Goal: Transaction & Acquisition: Download file/media

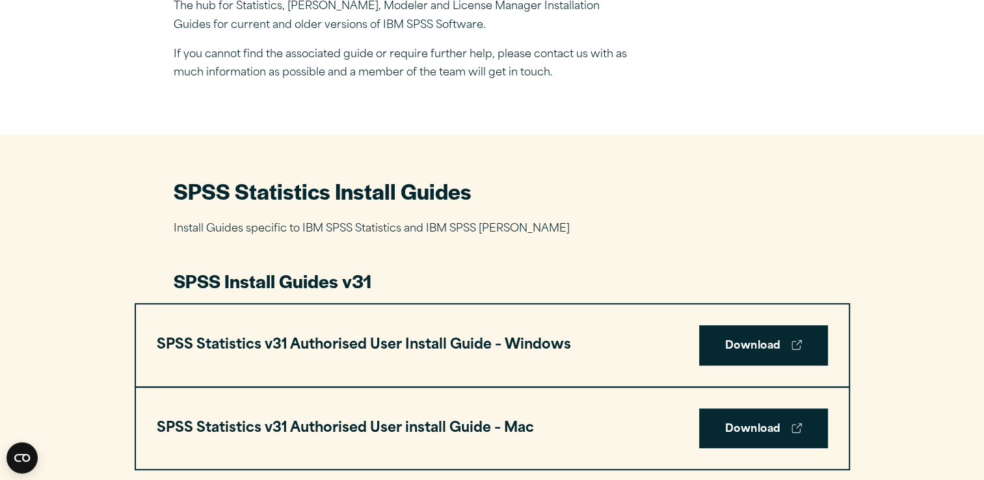
scroll to position [536, 0]
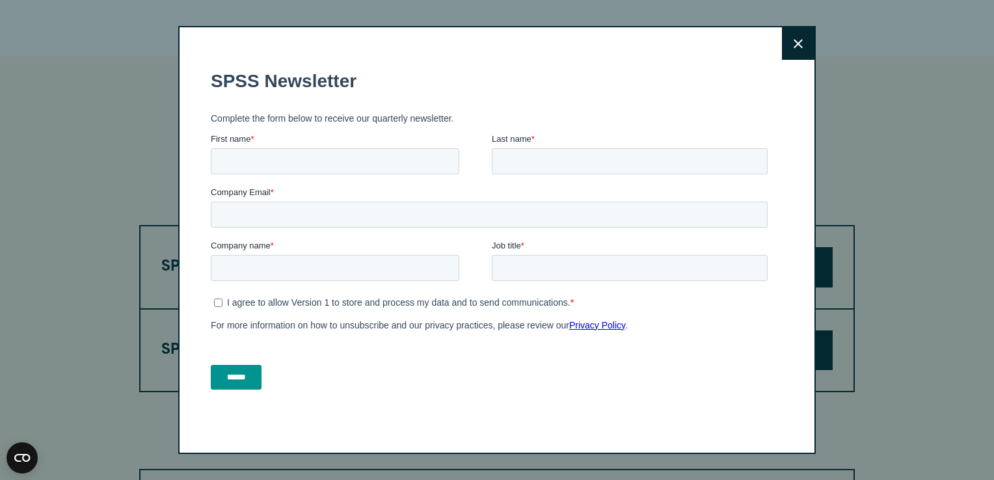
click at [799, 42] on button "Close" at bounding box center [798, 43] width 33 height 33
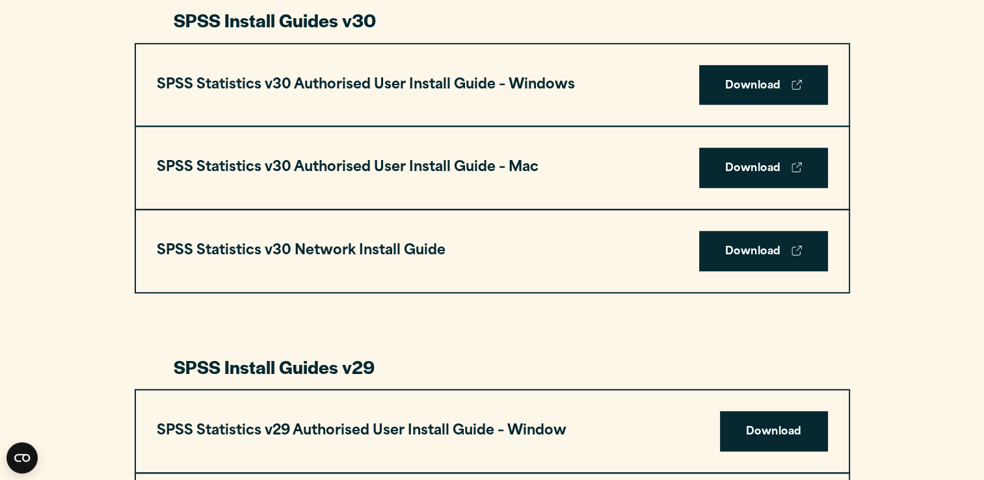
scroll to position [957, 0]
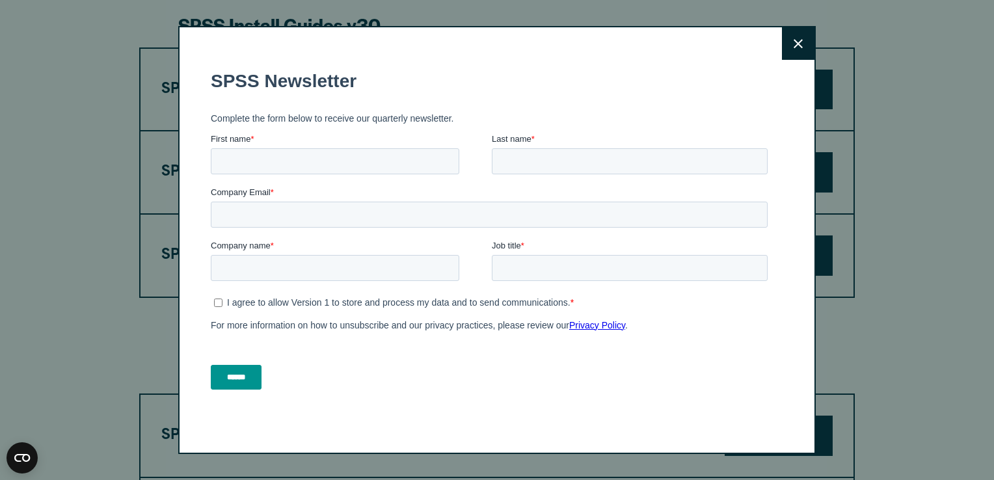
click at [801, 47] on button "Close" at bounding box center [798, 43] width 33 height 33
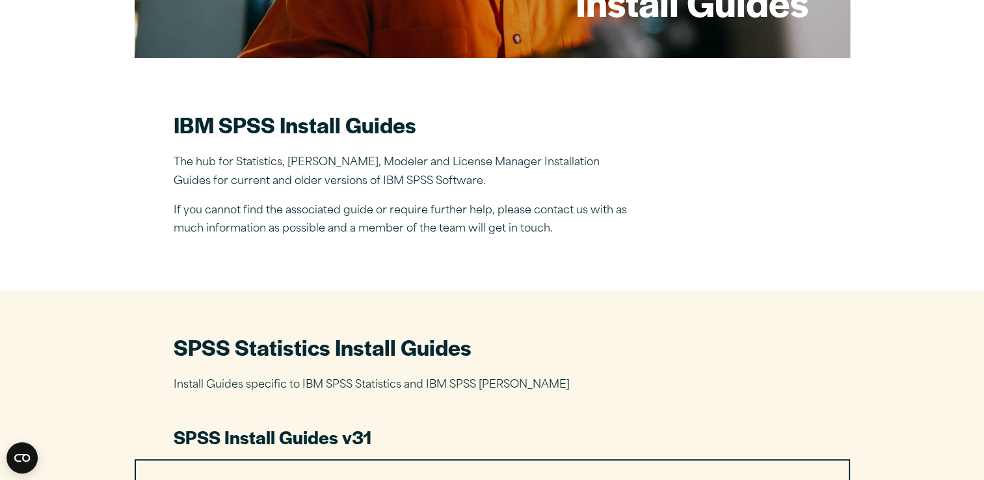
scroll to position [222, 0]
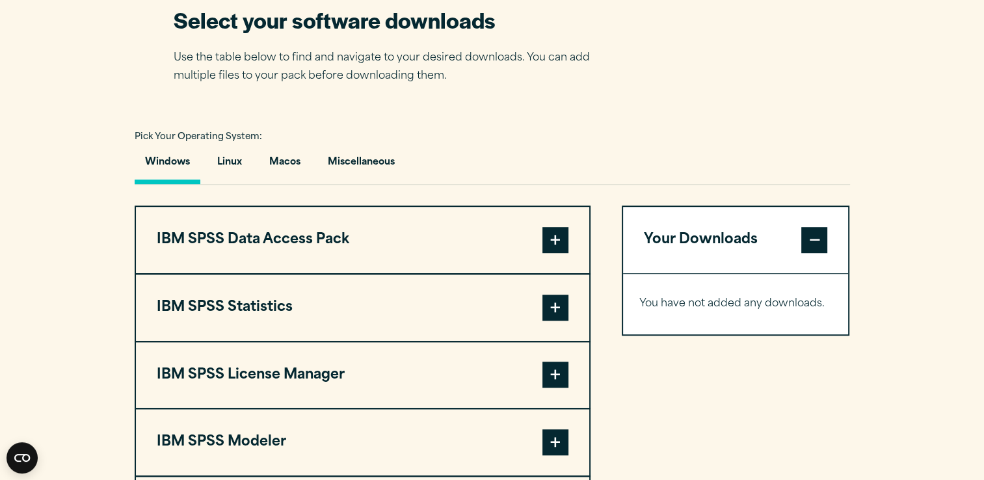
scroll to position [845, 0]
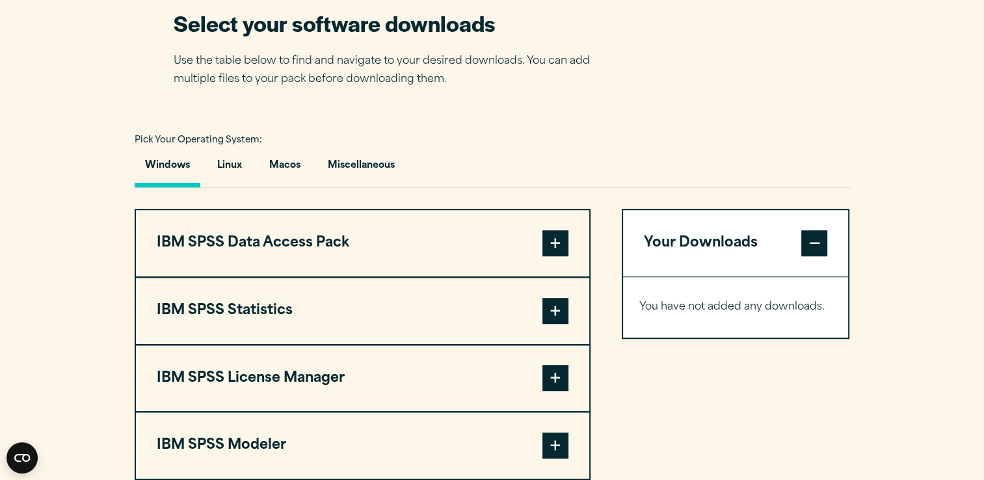
click at [566, 243] on span at bounding box center [555, 243] width 26 height 26
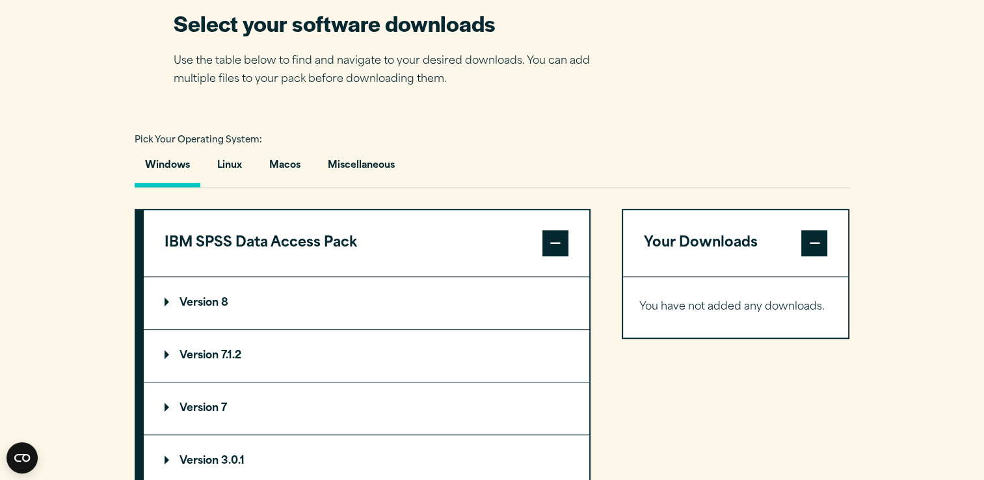
click at [566, 243] on span at bounding box center [555, 243] width 26 height 26
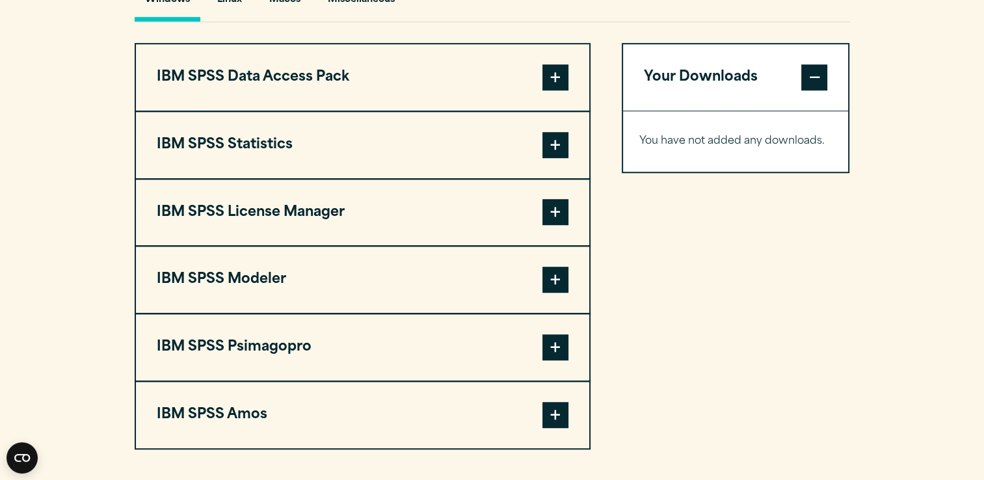
scroll to position [1017, 0]
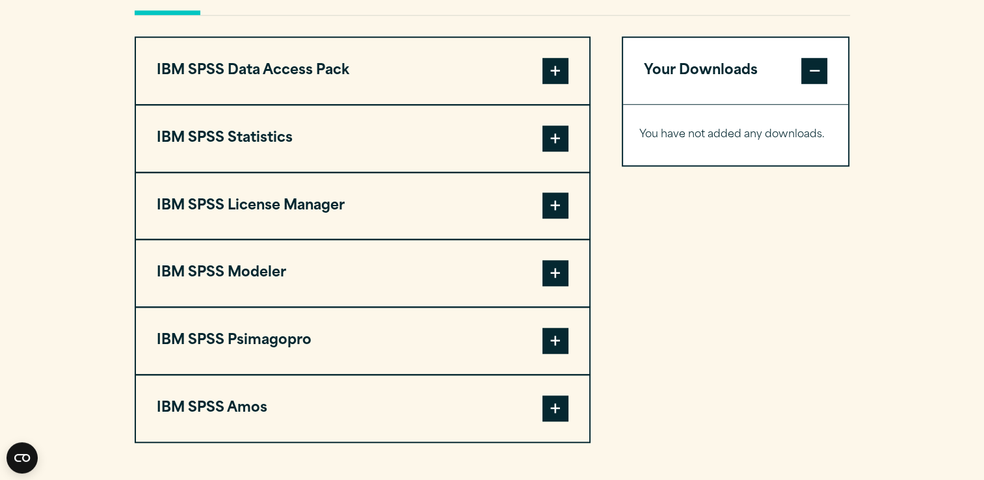
click at [559, 139] on span at bounding box center [555, 139] width 26 height 26
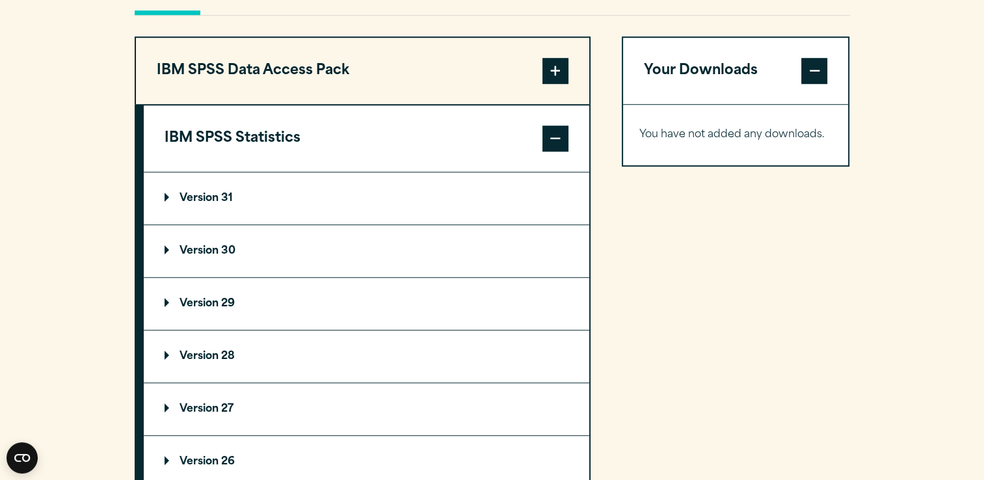
click at [189, 246] on p "Version 30" at bounding box center [200, 251] width 71 height 10
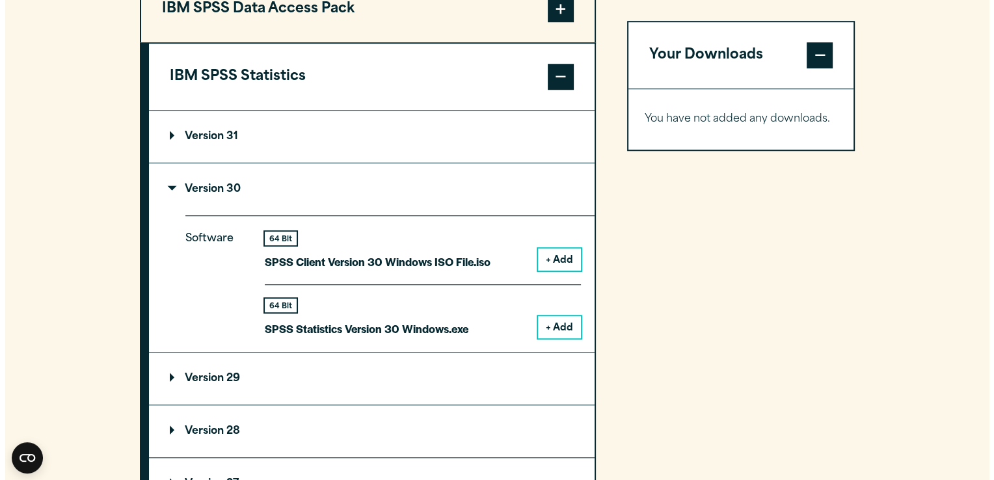
scroll to position [1055, 0]
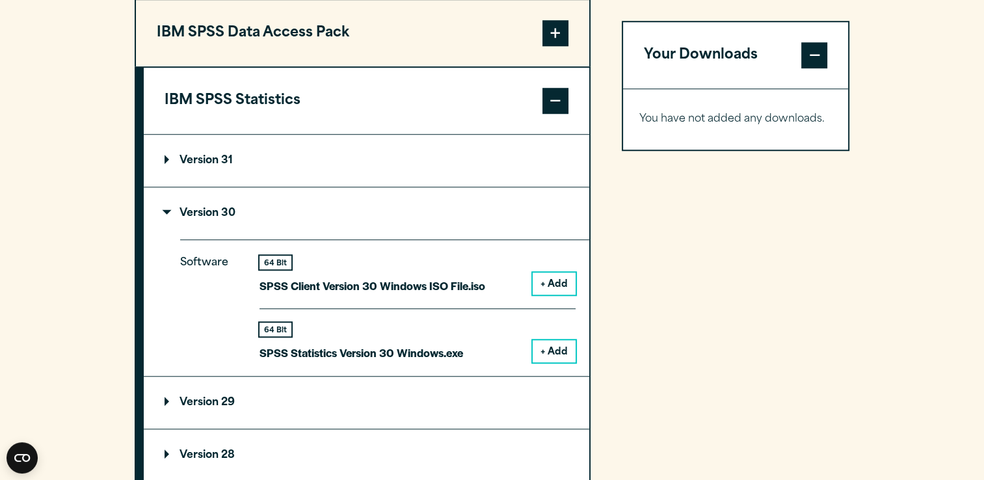
click at [565, 283] on button "+ Add" at bounding box center [554, 284] width 43 height 22
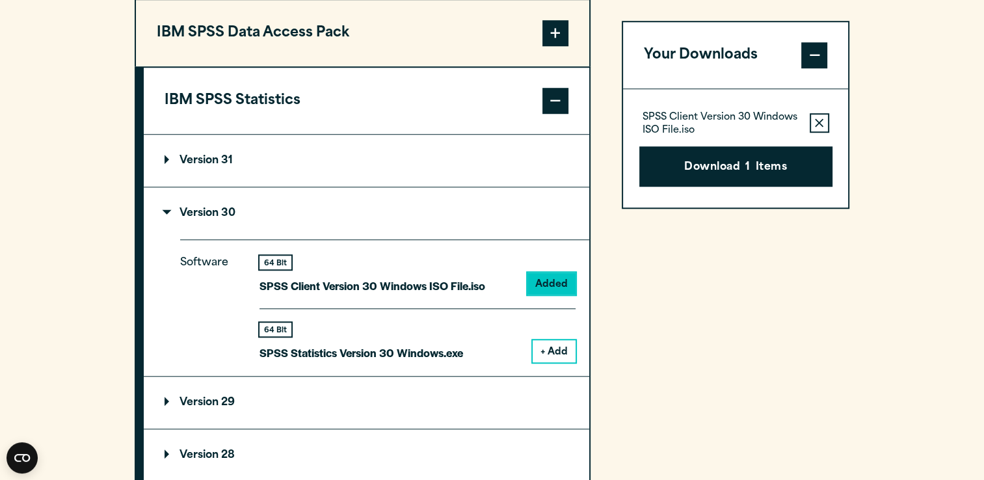
click at [561, 347] on button "+ Add" at bounding box center [554, 351] width 43 height 22
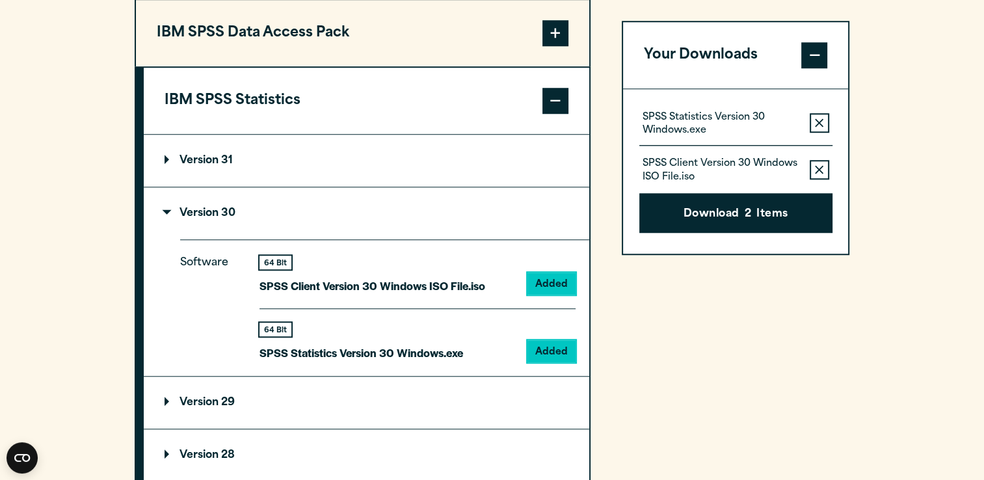
click at [825, 172] on button "Remove this item from your software download list" at bounding box center [820, 170] width 20 height 20
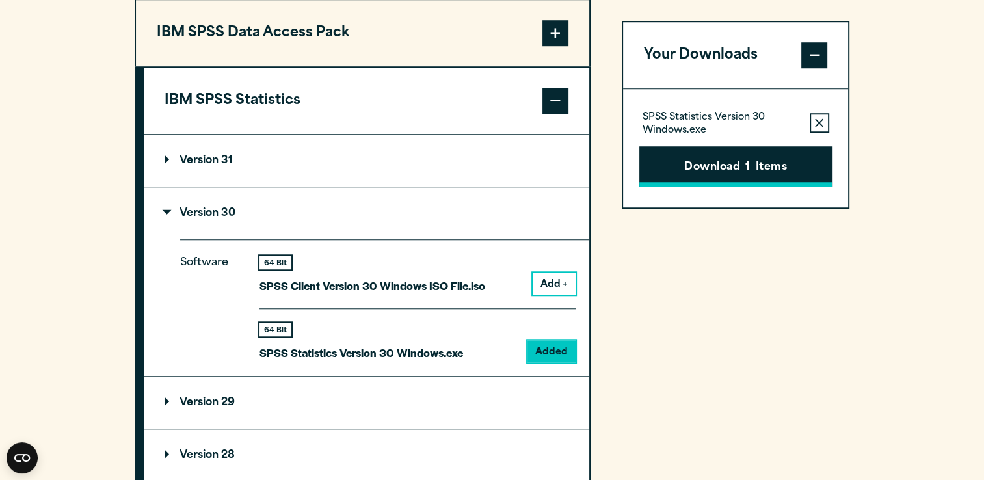
click at [762, 168] on button "Download 1 Items" at bounding box center [735, 166] width 193 height 40
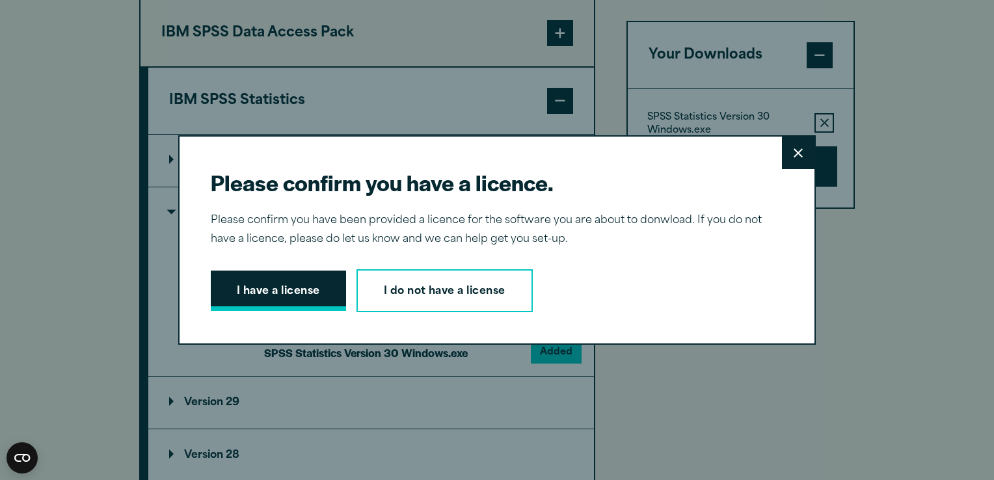
click at [294, 297] on button "I have a license" at bounding box center [278, 291] width 135 height 40
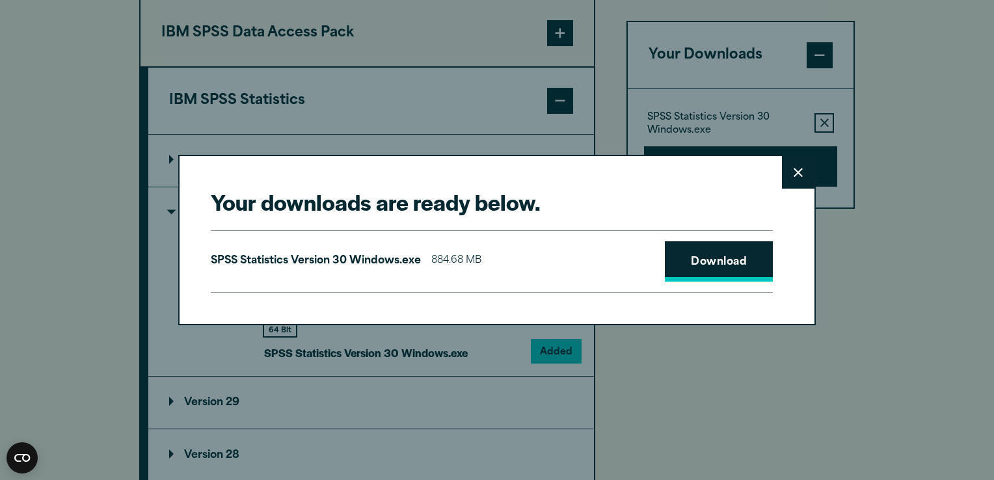
click at [695, 256] on link "Download" at bounding box center [719, 261] width 108 height 40
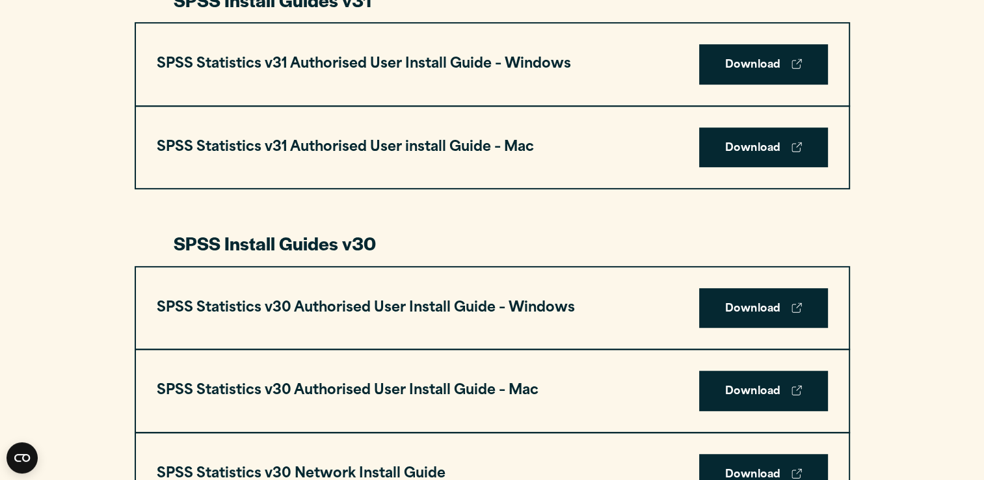
scroll to position [740, 0]
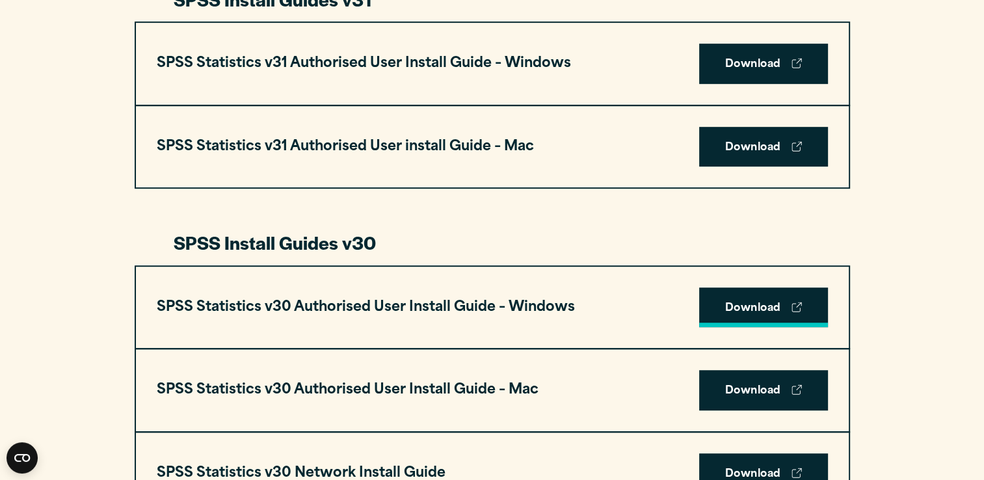
click at [755, 303] on link "Download" at bounding box center [763, 307] width 129 height 40
